Goal: Information Seeking & Learning: Learn about a topic

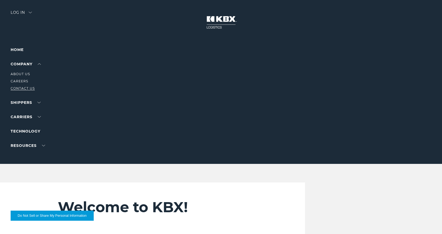
click at [26, 87] on link "Contact Us" at bounding box center [23, 88] width 24 height 4
click at [34, 62] on link "Company" at bounding box center [26, 64] width 30 height 5
click at [28, 73] on link "About Us" at bounding box center [20, 74] width 19 height 4
